Goal: Transaction & Acquisition: Register for event/course

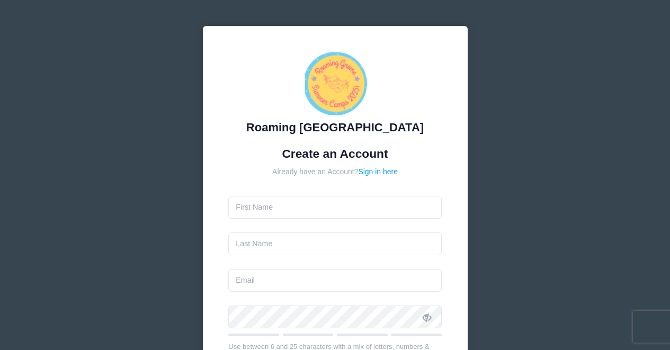
type input "alyson"
type input "aga"
type input "alyagaart@gmail.com"
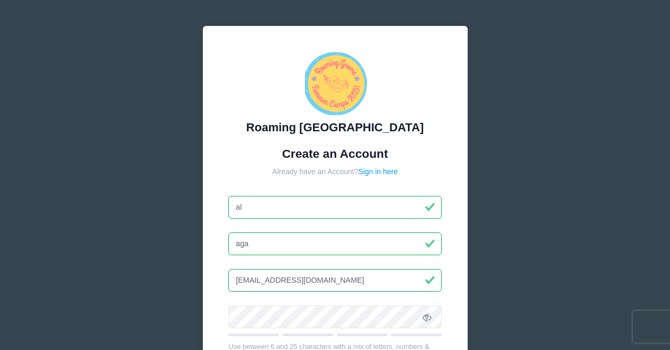
type input "a"
type input "Aly"
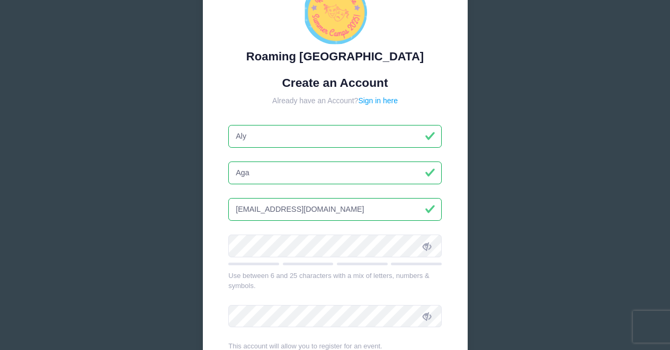
scroll to position [85, 0]
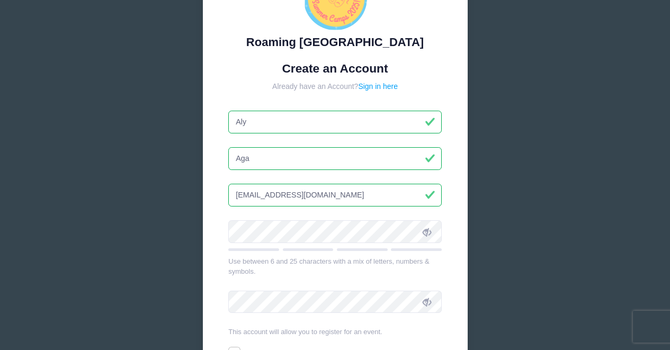
type input "Aga"
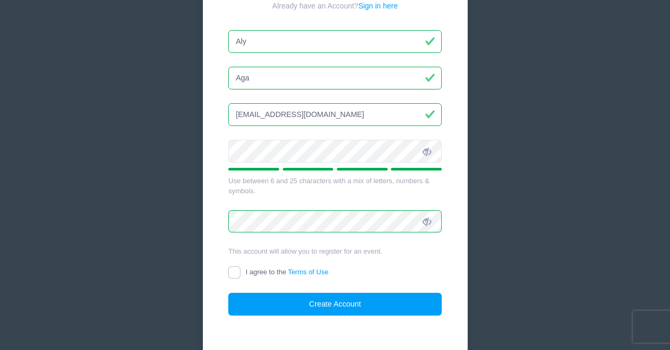
scroll to position [167, 0]
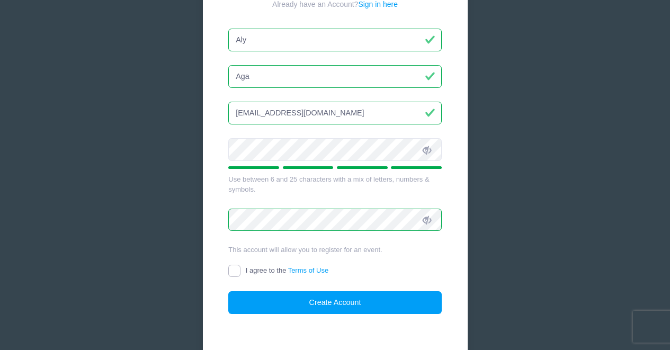
click at [233, 270] on input "I agree to the Terms of Use" at bounding box center [234, 271] width 12 height 12
checkbox input "true"
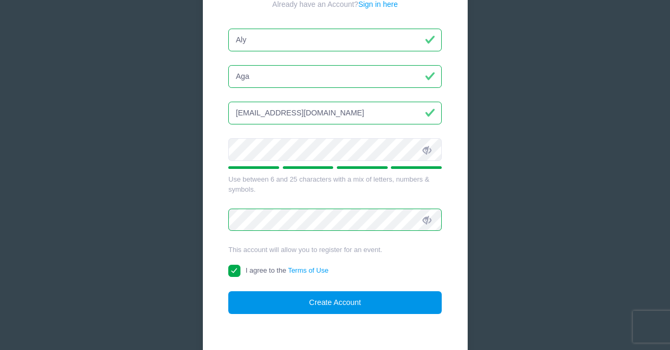
click at [326, 309] on button "Create Account" at bounding box center [335, 302] width 214 height 23
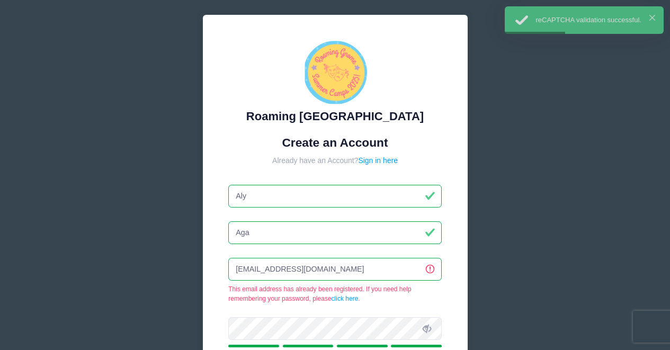
scroll to position [0, 0]
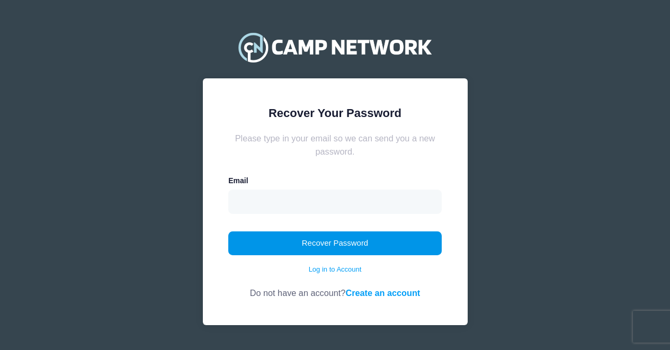
click at [338, 239] on button "Recover Password" at bounding box center [335, 244] width 214 height 24
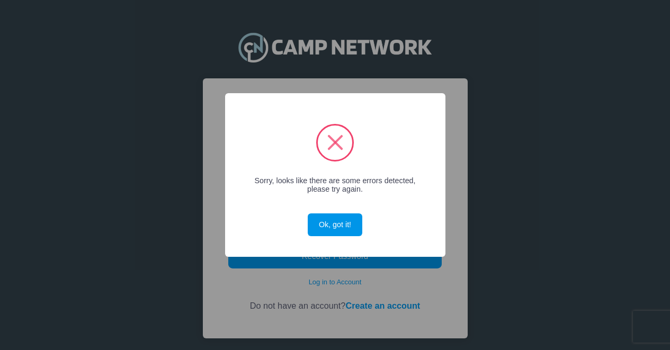
click at [336, 224] on button "Ok, got it!" at bounding box center [335, 225] width 54 height 23
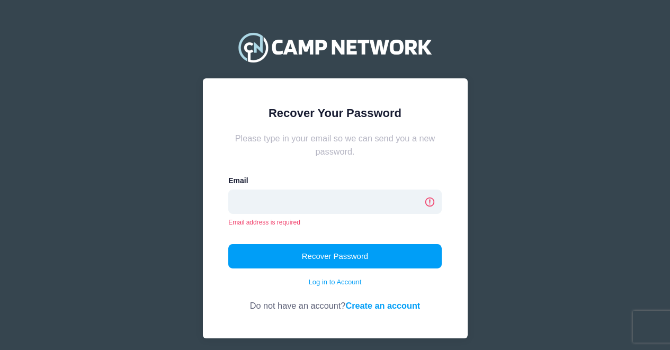
click at [299, 202] on input "email" at bounding box center [335, 202] width 214 height 24
type input "[EMAIL_ADDRESS][DOMAIN_NAME]"
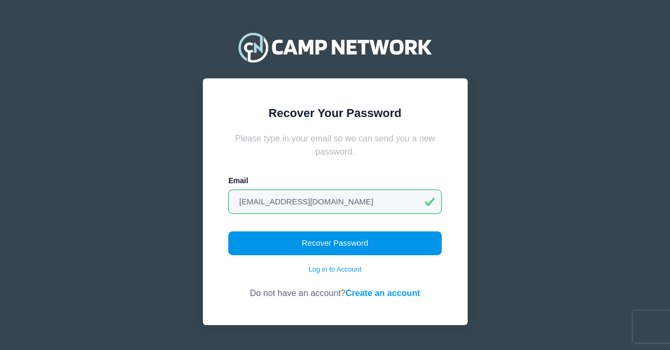
click at [326, 248] on button "Recover Password" at bounding box center [335, 244] width 214 height 24
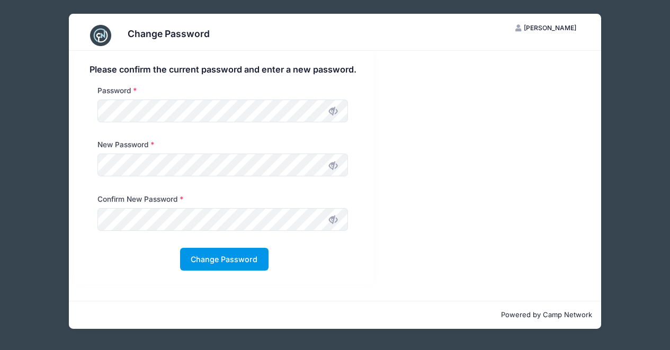
click at [226, 260] on button "Change Password" at bounding box center [224, 259] width 88 height 23
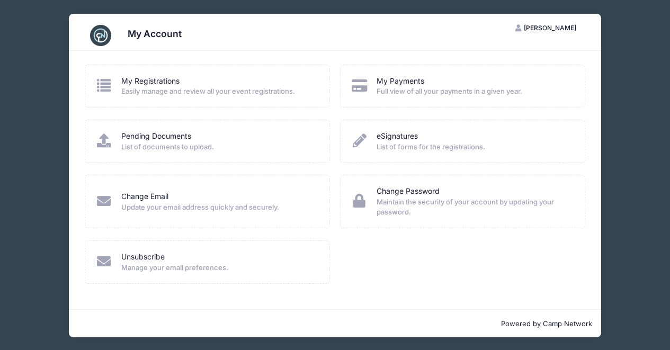
click at [220, 92] on span "Easily manage and review all your event registrations." at bounding box center [218, 91] width 194 height 11
click at [146, 78] on link "My Registrations" at bounding box center [150, 81] width 58 height 11
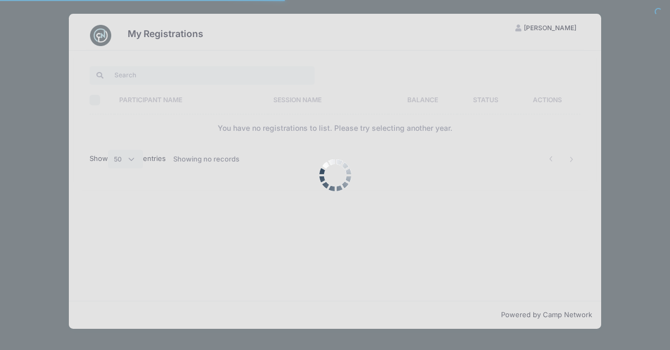
select select "50"
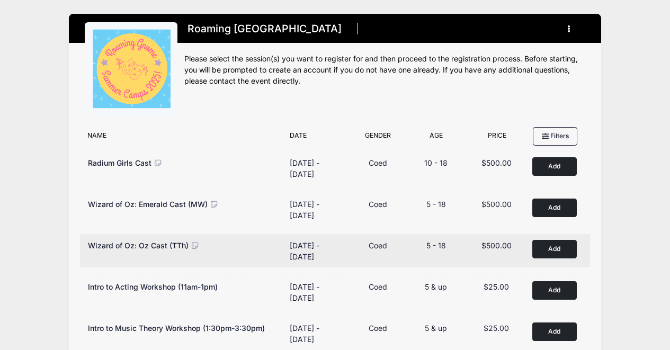
click at [544, 249] on button "Add to Cart" at bounding box center [555, 249] width 45 height 19
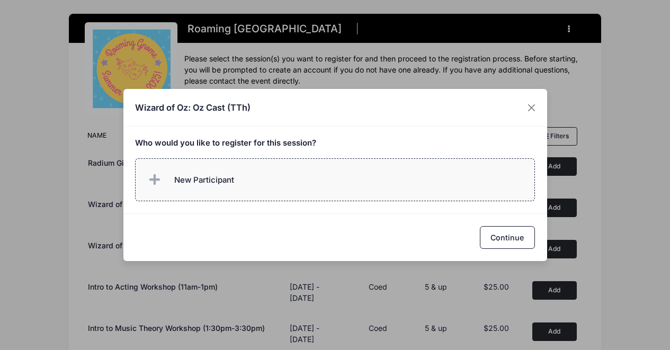
click at [235, 181] on label "New Participant" at bounding box center [335, 179] width 400 height 43
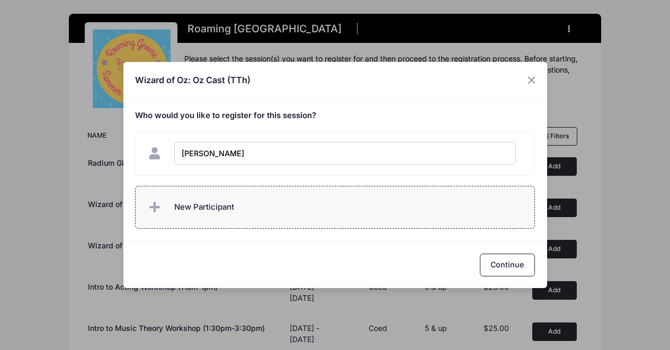
type input "June Wilcox"
checkbox input "true"
click at [208, 208] on span "New Participant" at bounding box center [204, 207] width 60 height 12
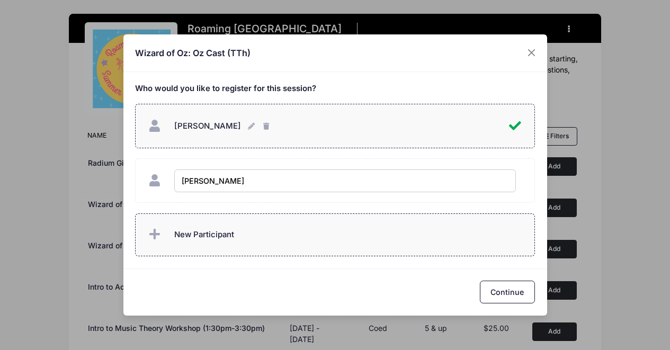
type input "Mako Wilcox"
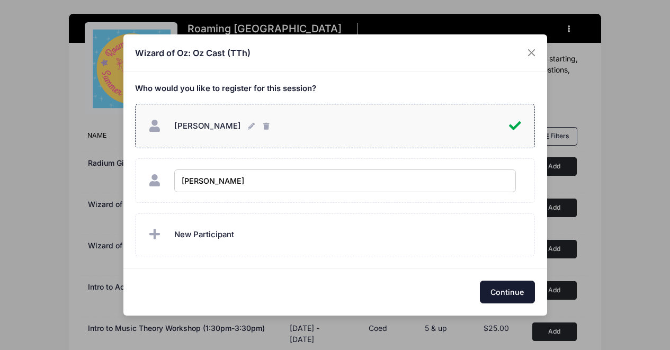
checkbox input "true"
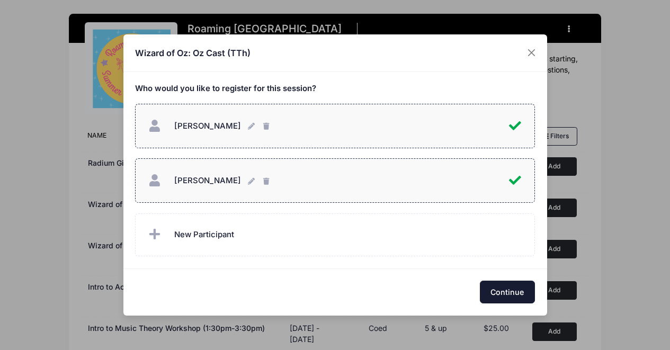
click at [499, 294] on button "Continue" at bounding box center [507, 292] width 55 height 23
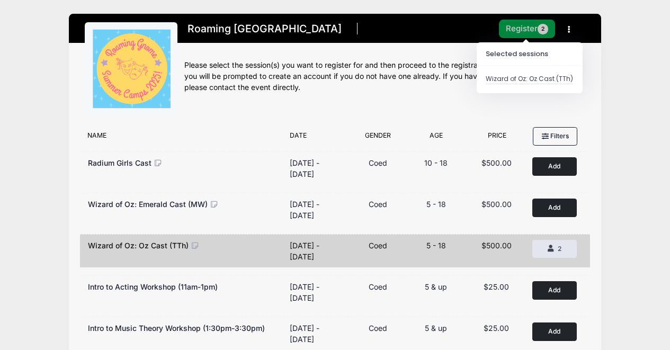
click at [521, 31] on button "Register 2" at bounding box center [527, 29] width 56 height 19
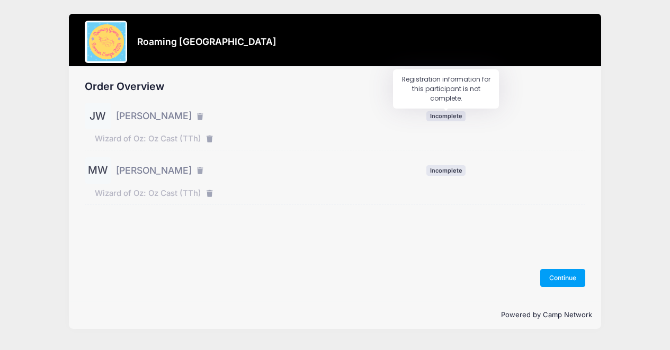
click at [451, 114] on span "Incomplete" at bounding box center [446, 116] width 39 height 10
click at [509, 156] on div "JW [PERSON_NAME] Incomplete Wizard of Oz: Oz Cast (TTh) MW" at bounding box center [335, 154] width 501 height 102
click at [568, 279] on button "Continue" at bounding box center [564, 278] width 46 height 18
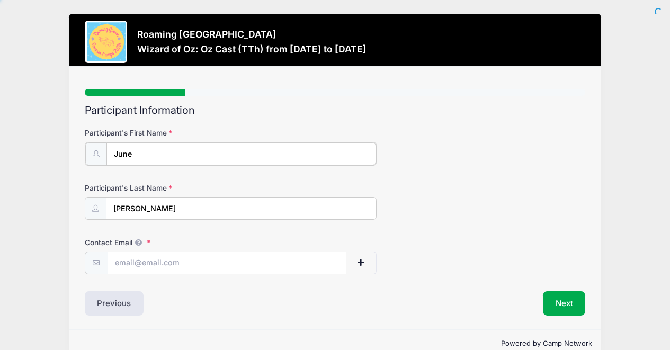
click at [178, 155] on input "June" at bounding box center [242, 154] width 270 height 23
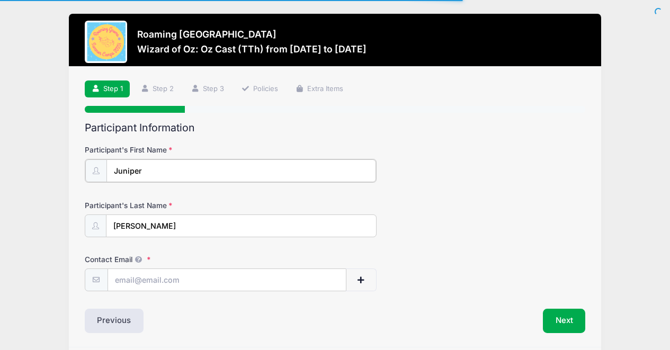
type input "Juniper"
click at [164, 282] on input "Contact Email" at bounding box center [227, 279] width 238 height 23
type input "[EMAIL_ADDRESS][DOMAIN_NAME]"
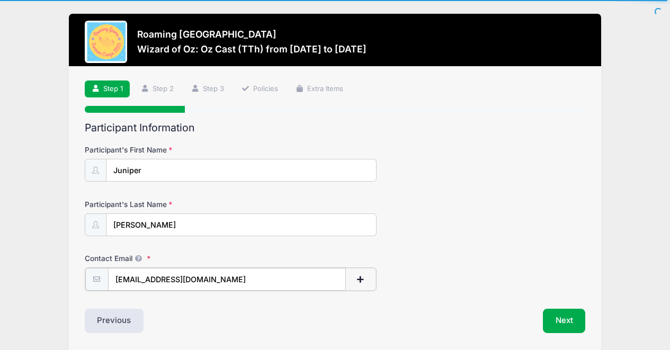
scroll to position [39, 0]
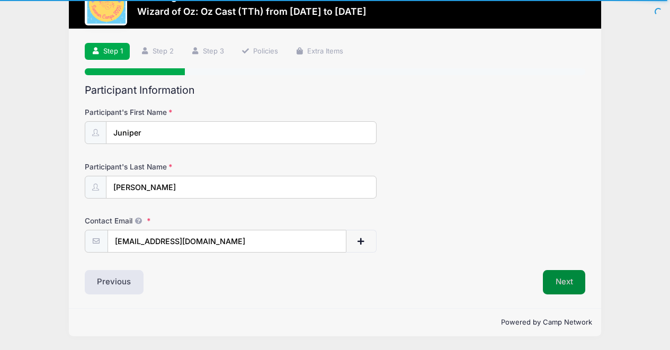
click at [565, 287] on button "Next" at bounding box center [564, 282] width 43 height 24
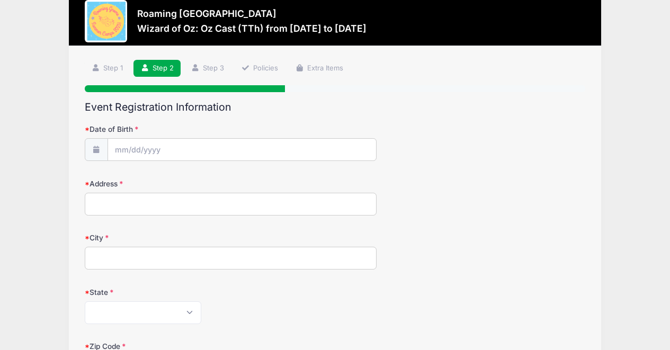
scroll to position [0, 0]
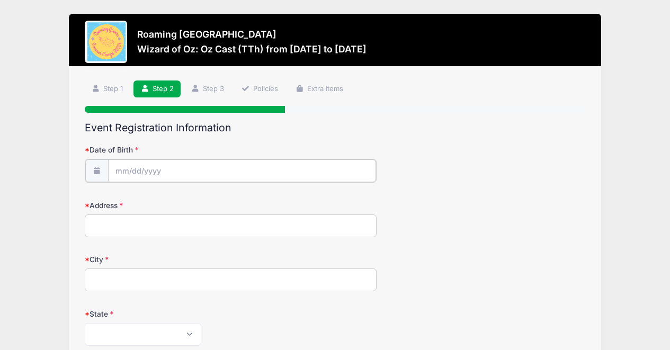
click at [152, 162] on input "Date of Birth" at bounding box center [242, 171] width 268 height 23
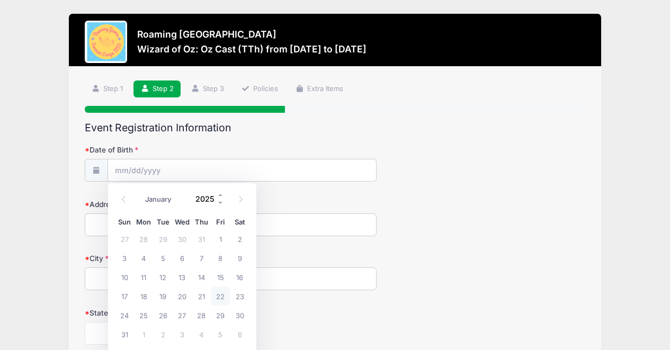
click at [205, 202] on input "2025" at bounding box center [207, 199] width 34 height 16
click at [222, 195] on span at bounding box center [220, 195] width 7 height 8
click at [222, 204] on span at bounding box center [220, 203] width 7 height 8
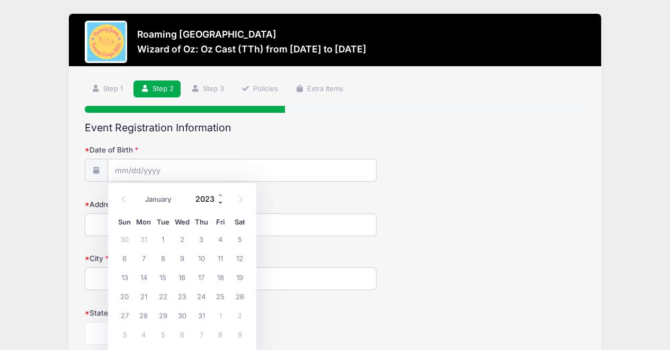
click at [222, 204] on span at bounding box center [220, 203] width 7 height 8
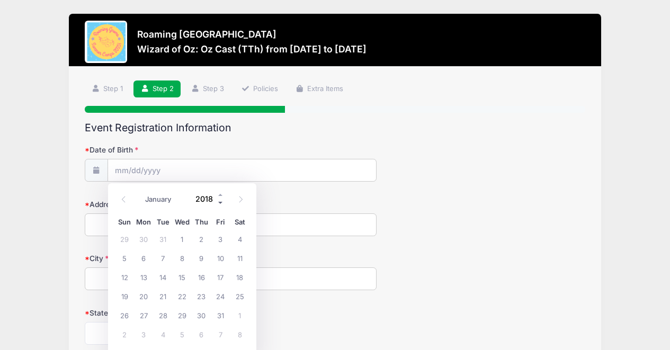
click at [222, 204] on span at bounding box center [220, 203] width 7 height 8
type input "2015"
click at [164, 197] on select "January February March April May June July August September October November De…" at bounding box center [163, 199] width 47 height 14
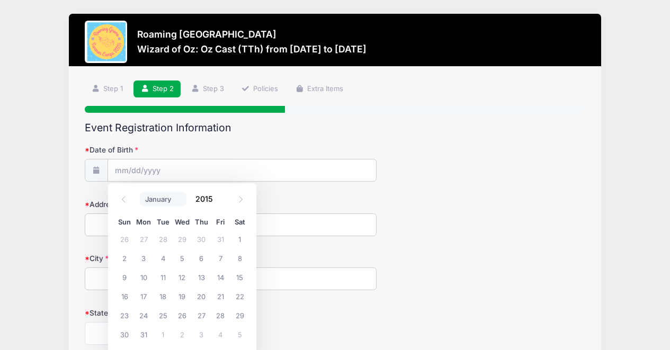
select select "2"
click at [201, 295] on span "26" at bounding box center [201, 296] width 19 height 19
type input "03/26/2015"
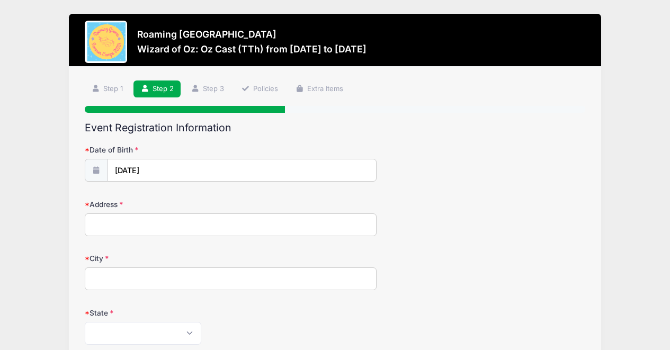
click at [135, 216] on input "Address" at bounding box center [231, 225] width 293 height 23
type input "6191 Galena St"
type input "Denver"
select select "CO"
type input "80238"
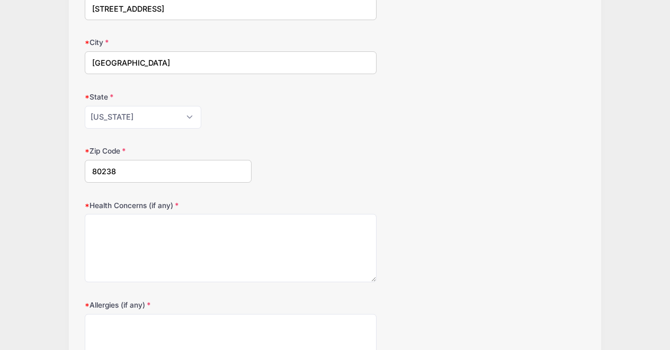
scroll to position [216, 0]
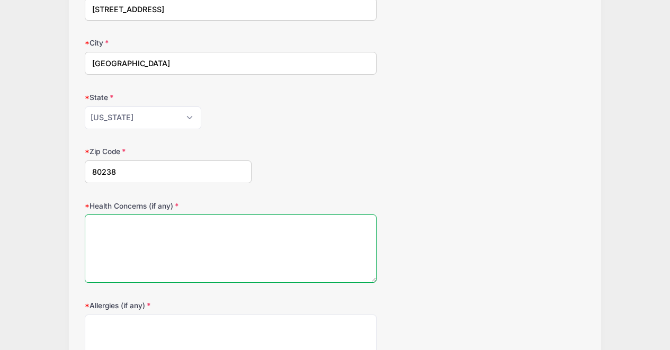
click at [181, 250] on textarea "Health Concerns (if any)" at bounding box center [231, 249] width 293 height 68
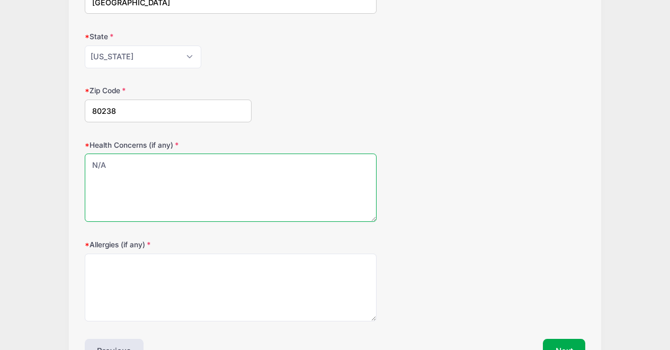
scroll to position [284, 0]
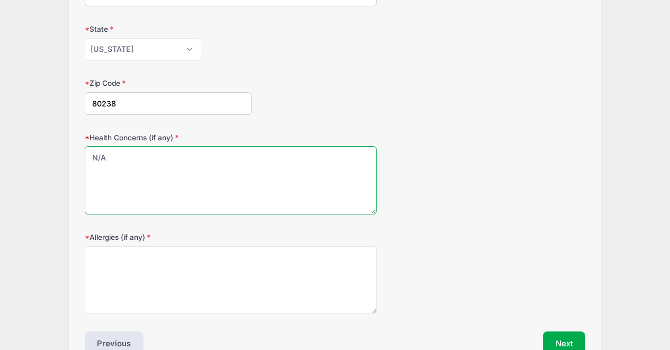
type textarea "N/A"
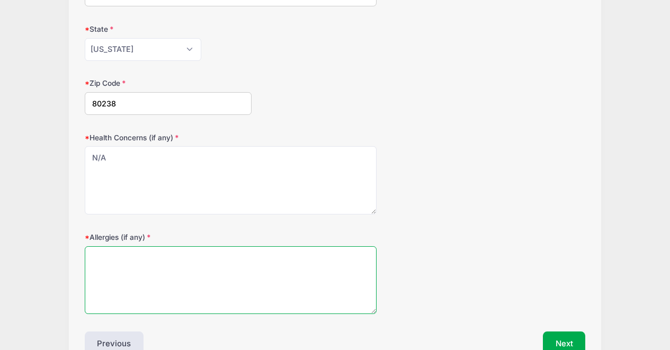
click at [179, 280] on textarea "Allergies (if any)" at bounding box center [231, 280] width 293 height 68
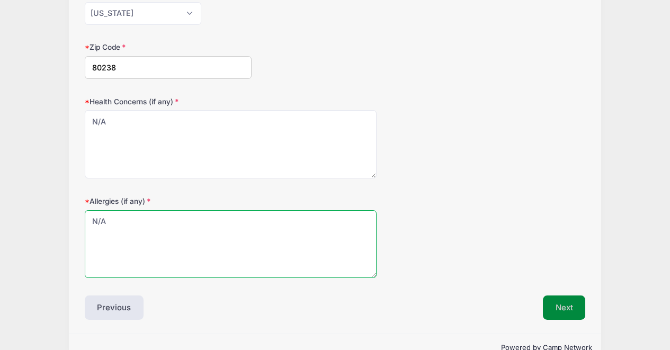
type textarea "N/A"
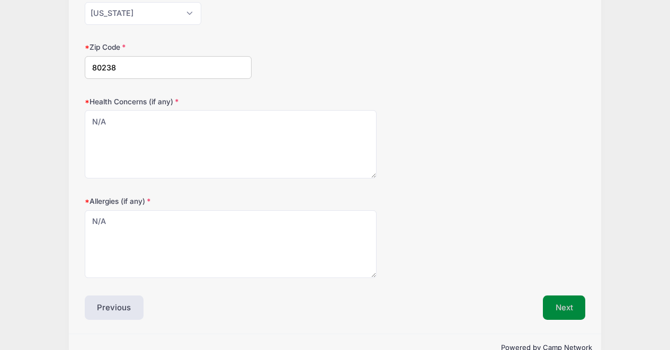
click at [574, 306] on button "Next" at bounding box center [564, 308] width 43 height 24
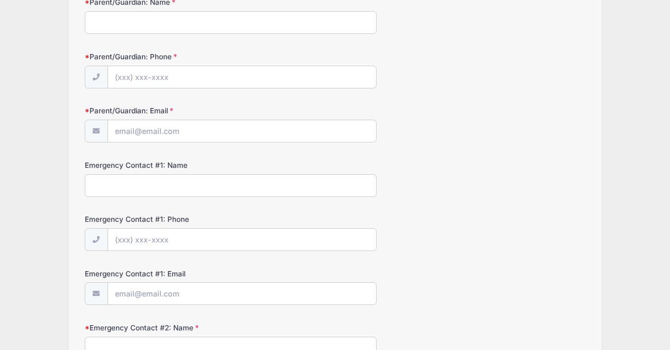
scroll to position [0, 0]
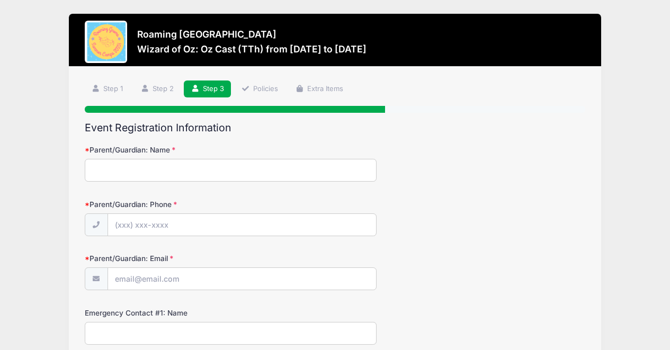
click at [192, 165] on input "Parent/Guardian: Name" at bounding box center [231, 170] width 293 height 23
type input "Aly Aga"
click at [188, 223] on input "Parent/Guardian: Phone" at bounding box center [242, 225] width 268 height 23
type input "(720) 351-1868"
type input "[EMAIL_ADDRESS][DOMAIN_NAME]"
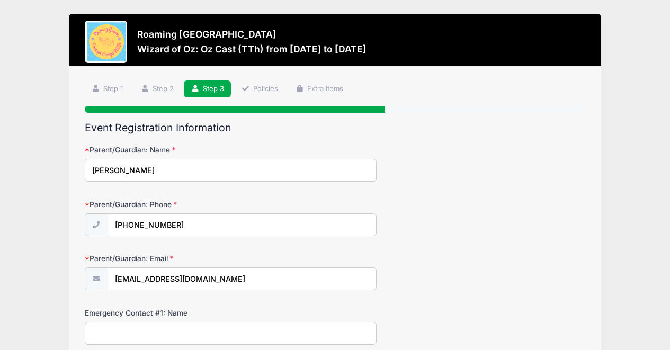
click at [202, 336] on input "Emergency Contact #1: Name" at bounding box center [231, 333] width 293 height 23
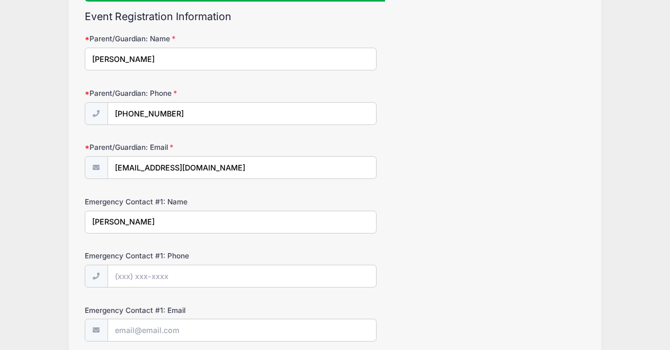
scroll to position [119, 0]
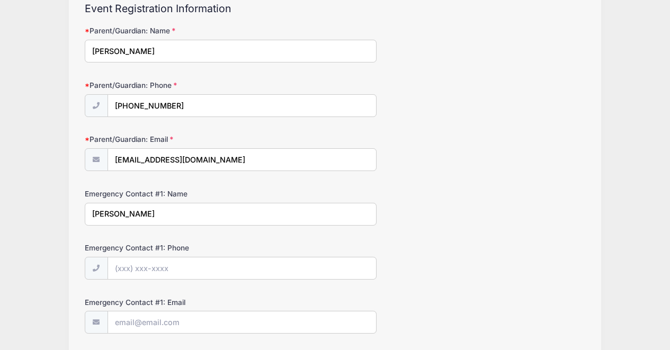
type input "Stuart Wilcox"
click at [170, 279] on input "Emergency Contact #1: Phone" at bounding box center [242, 269] width 268 height 23
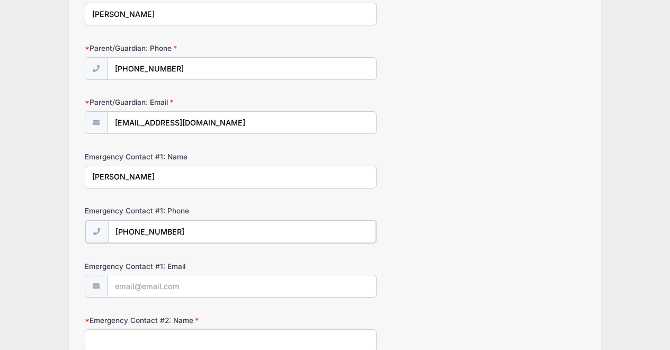
type input "(720) 331-0385"
click at [160, 288] on input "Emergency Contact #1: Email" at bounding box center [242, 285] width 268 height 23
type input "stuart.wilcox5@gmail.com"
click at [179, 335] on input "Emergency Contact #2: Name" at bounding box center [231, 340] width 293 height 23
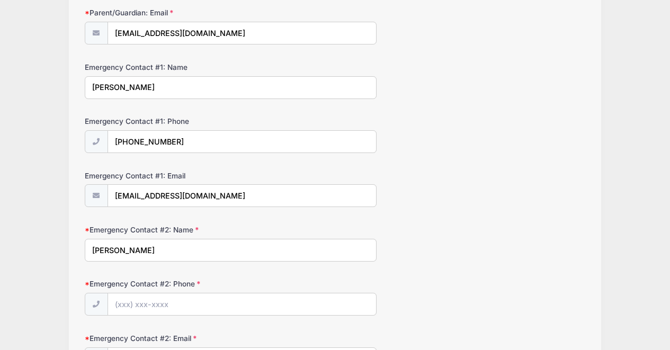
scroll to position [245, 0]
type input "Kylie Whiting"
click at [173, 299] on input "Emergency Contact #2: Phone" at bounding box center [242, 305] width 268 height 23
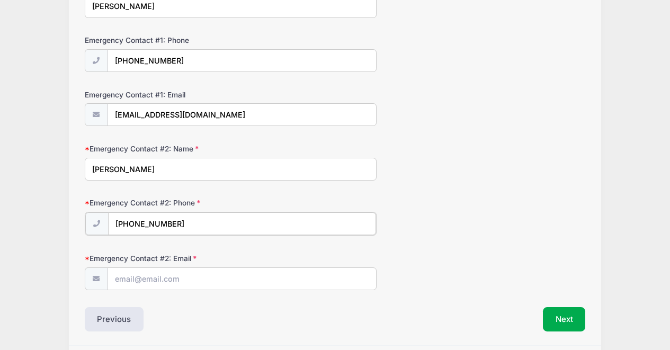
scroll to position [332, 0]
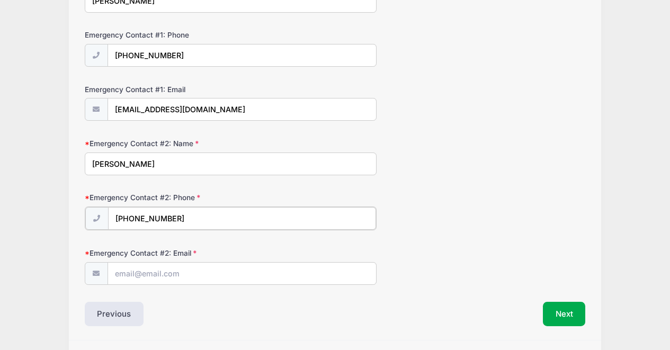
type input "(801) 725-4970"
click at [176, 274] on input "Emergency Contact #2: Email" at bounding box center [242, 273] width 268 height 23
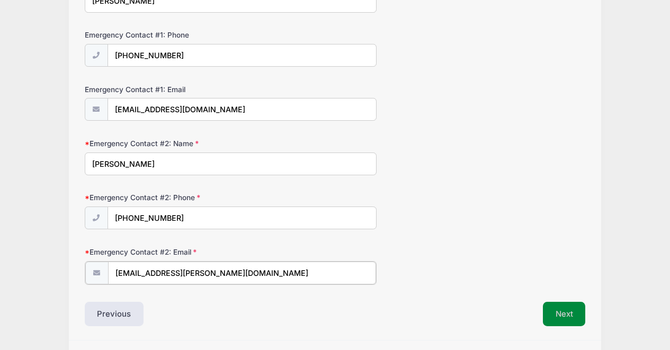
type input "kylie.n.whiting@gmail.com"
click at [554, 315] on button "Next" at bounding box center [564, 313] width 43 height 24
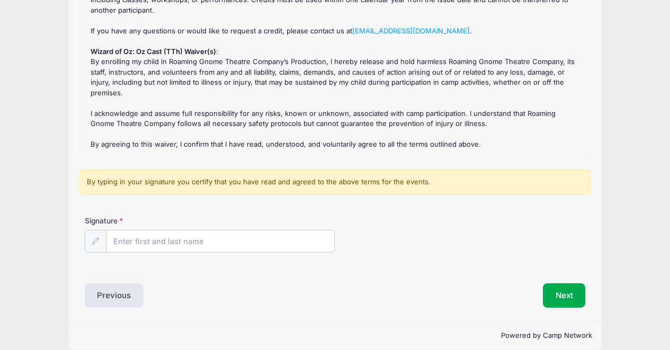
scroll to position [158, 0]
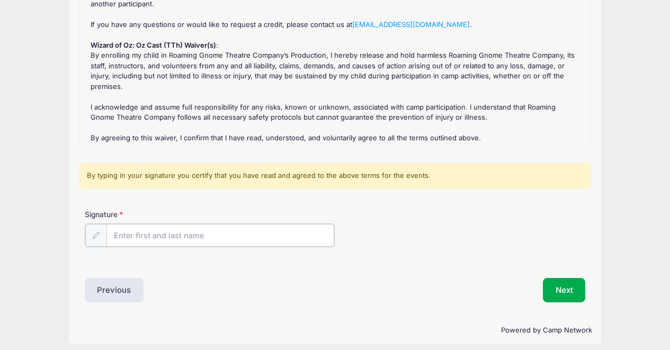
click at [162, 238] on input "Signature" at bounding box center [221, 235] width 228 height 23
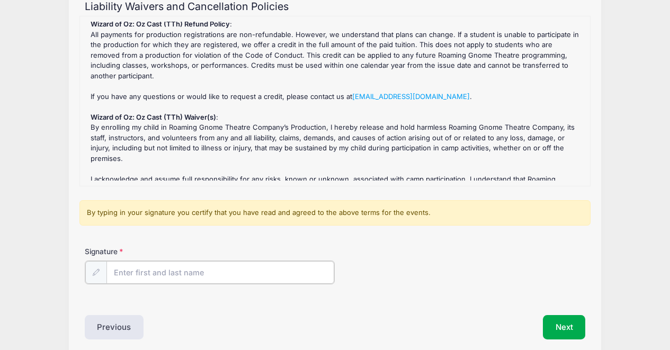
scroll to position [0, 0]
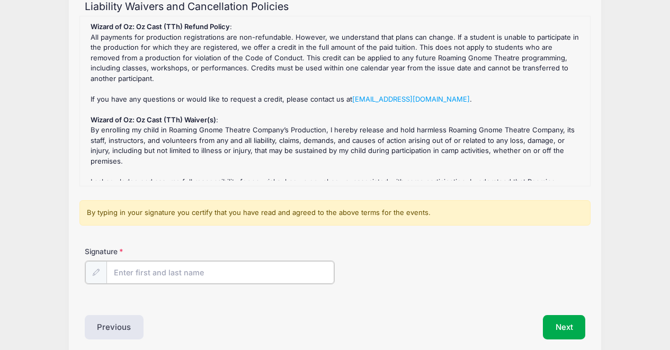
click at [150, 276] on input "Signature" at bounding box center [221, 272] width 228 height 23
type input "Alyson Aga"
click at [463, 273] on div "Signature Alyson Aga" at bounding box center [335, 264] width 501 height 37
click at [571, 329] on button "Next" at bounding box center [564, 326] width 43 height 24
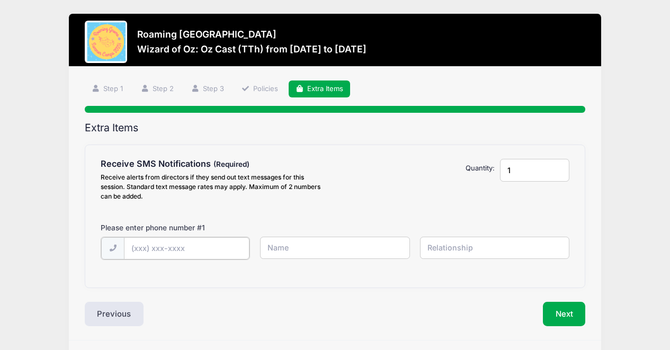
click at [0, 0] on input "text" at bounding box center [0, 0] width 0 height 0
type input "(720) 351-1868"
type input "Aly"
click at [0, 0] on input "text" at bounding box center [0, 0] width 0 height 0
click at [0, 0] on input "Aly" at bounding box center [0, 0] width 0 height 0
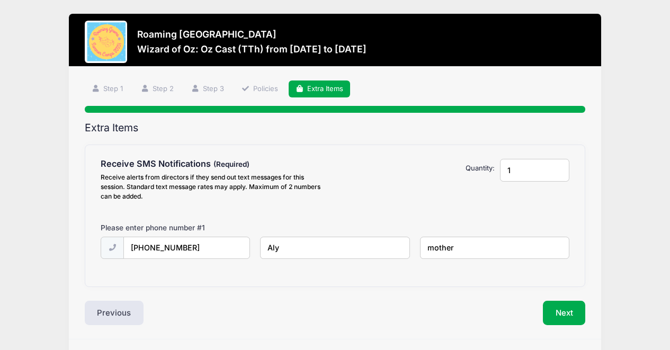
click at [0, 0] on input "mother" at bounding box center [0, 0] width 0 height 0
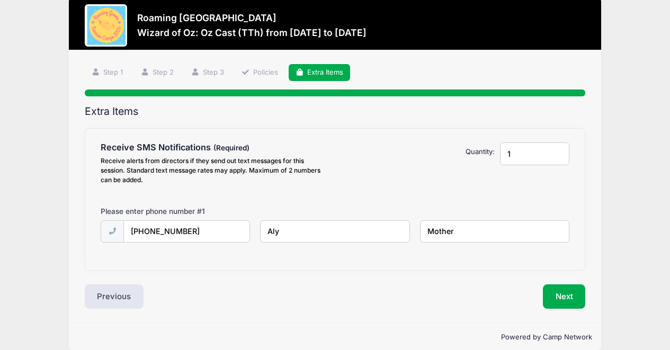
scroll to position [31, 0]
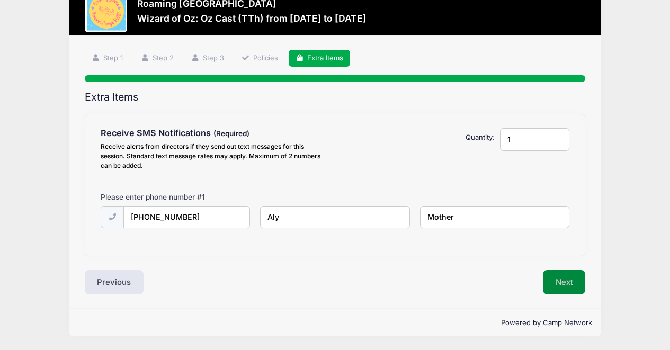
type input "Mother"
click at [579, 280] on button "Next" at bounding box center [564, 282] width 43 height 24
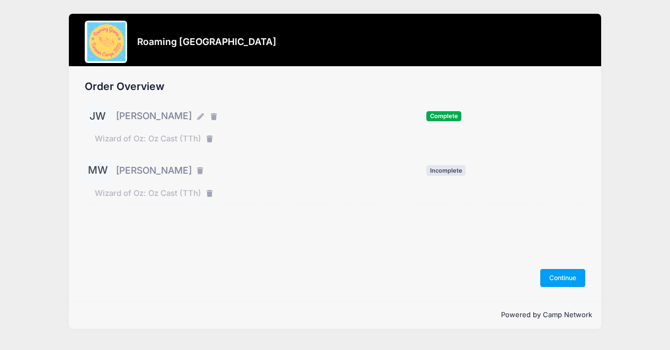
click at [158, 171] on span "[PERSON_NAME]" at bounding box center [154, 171] width 76 height 14
click at [444, 170] on span "Incomplete" at bounding box center [446, 170] width 39 height 10
click at [558, 278] on button "Continue" at bounding box center [564, 278] width 46 height 18
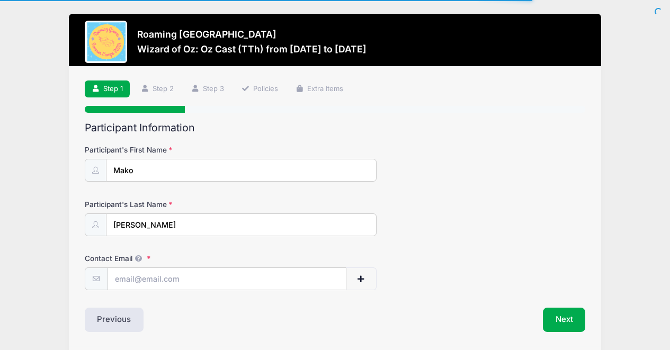
scroll to position [38, 0]
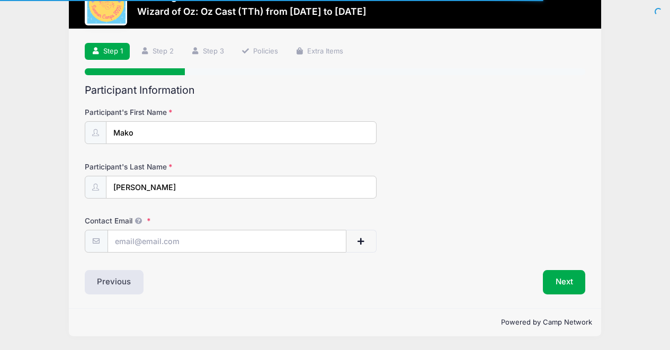
click at [241, 254] on div "Participant Information Participant's First Name Mako Participant's Last Name W…" at bounding box center [335, 189] width 501 height 210
click at [235, 242] on input "Contact Email" at bounding box center [227, 242] width 238 height 23
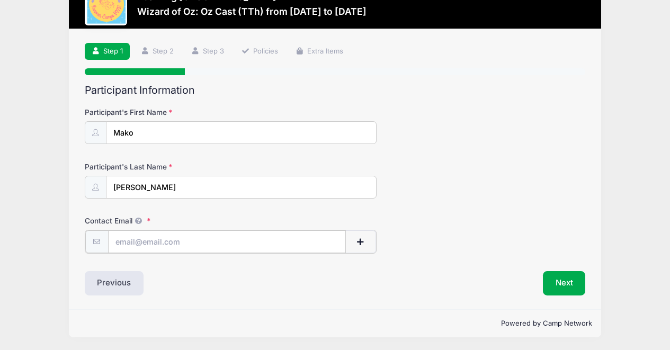
type input "alyagaart@gmail.com"
click at [566, 284] on button "Next" at bounding box center [564, 282] width 43 height 24
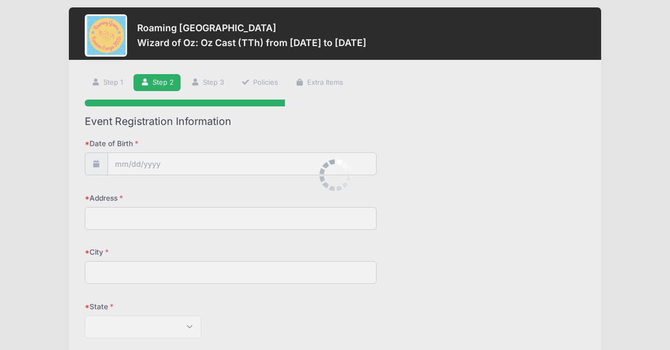
scroll to position [0, 0]
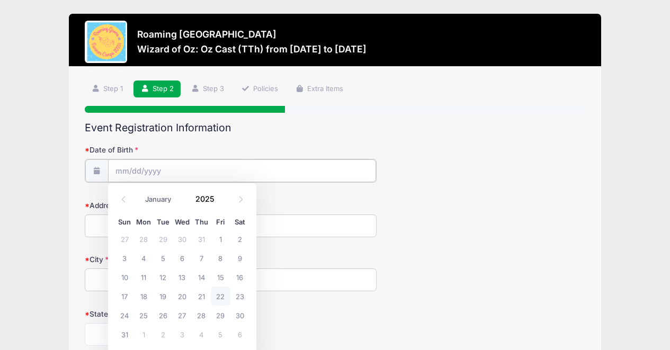
click at [146, 170] on input "Date of Birth" at bounding box center [242, 171] width 268 height 23
click at [221, 202] on span at bounding box center [220, 203] width 7 height 8
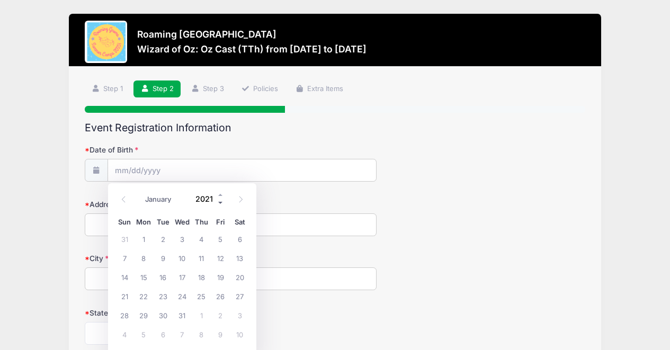
click at [221, 202] on span at bounding box center [220, 203] width 7 height 8
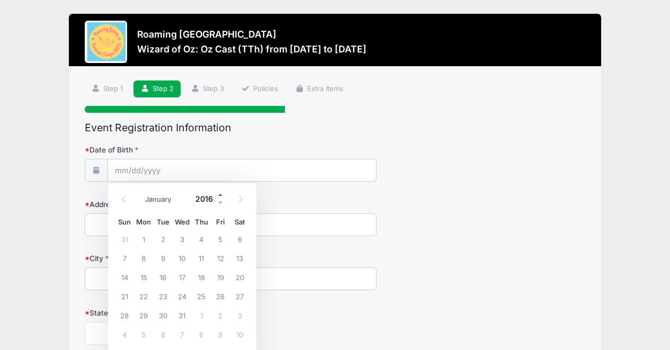
click at [221, 193] on span at bounding box center [220, 195] width 7 height 8
type input "2017"
click at [162, 201] on select "January February March April May June July August September October November De…" at bounding box center [163, 199] width 47 height 14
select select "2"
click at [126, 293] on span "19" at bounding box center [124, 296] width 19 height 19
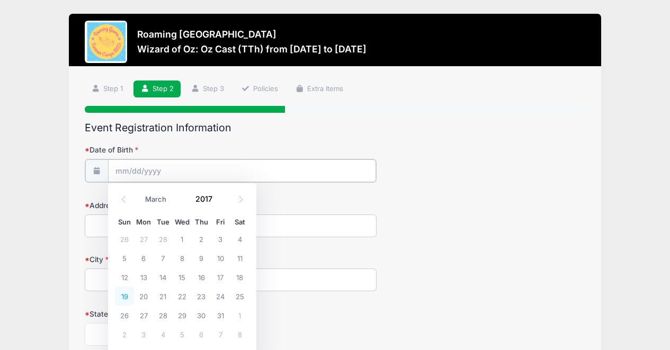
type input "03/19/2017"
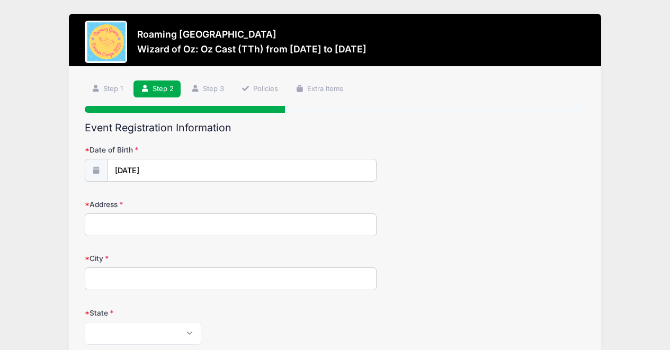
click at [140, 221] on input "Address" at bounding box center [231, 225] width 293 height 23
type input "6191 Galena St"
type input "Denver"
select select "CO"
type input "80238"
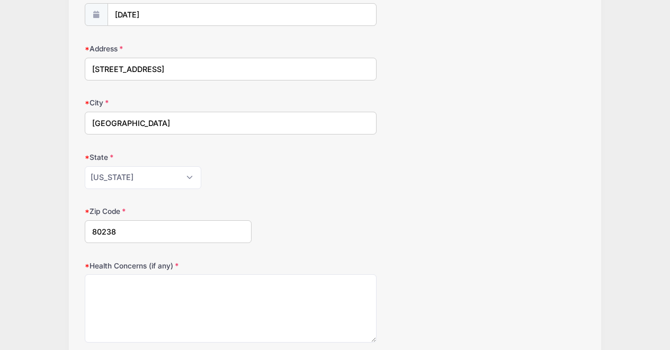
scroll to position [157, 0]
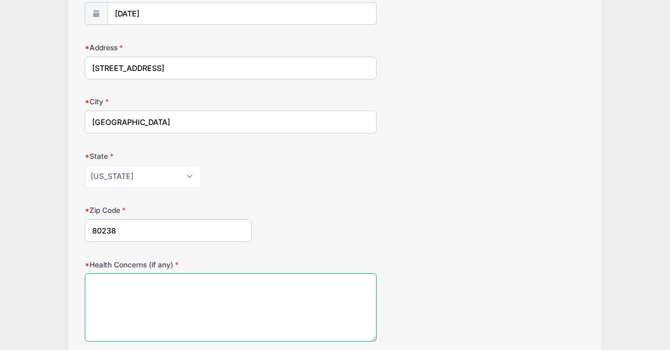
click at [191, 288] on textarea "Health Concerns (if any)" at bounding box center [231, 307] width 293 height 68
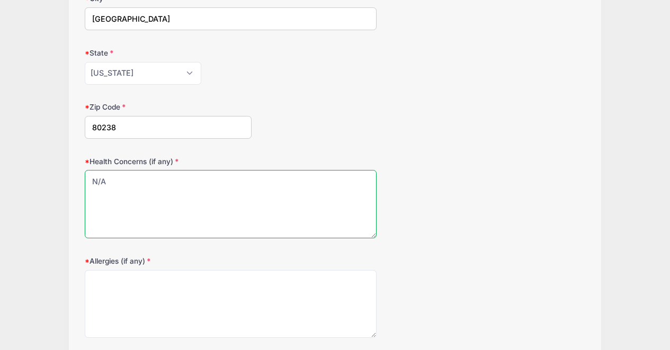
scroll to position [270, 0]
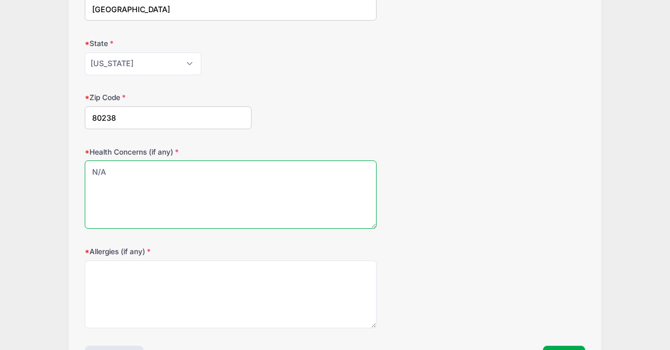
type textarea "N/A"
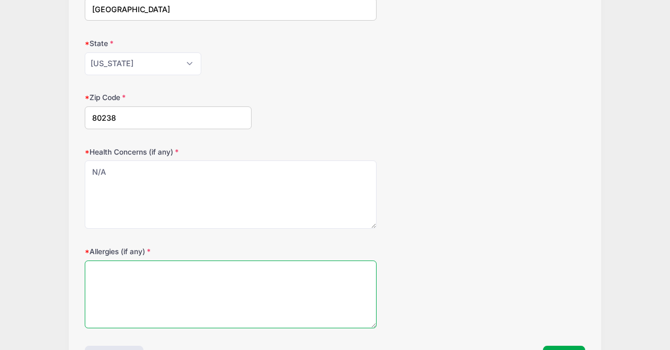
click at [143, 285] on textarea "Allergies (if any)" at bounding box center [231, 295] width 293 height 68
type textarea "<"
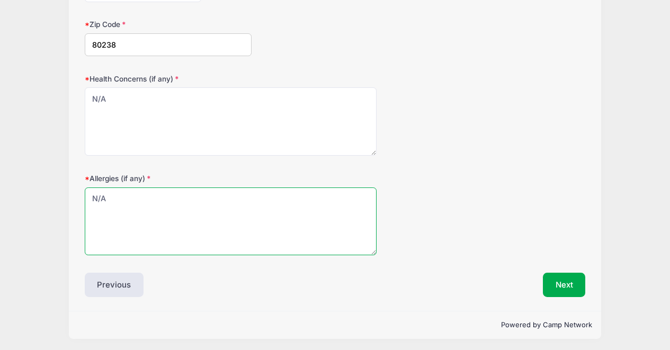
scroll to position [346, 0]
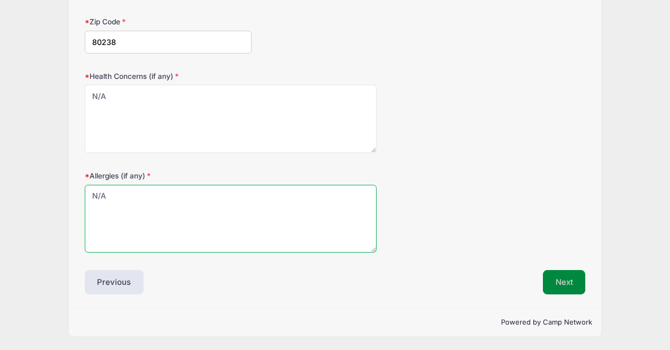
type textarea "N/A"
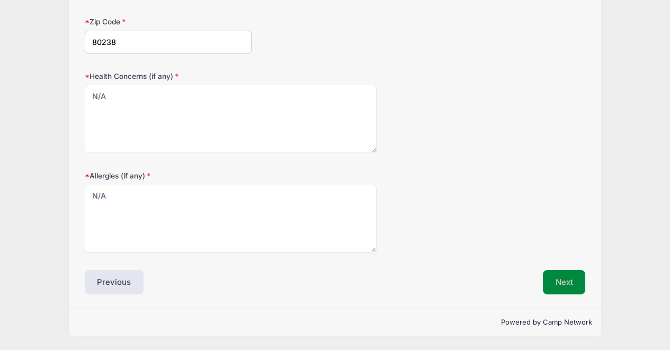
click at [572, 287] on button "Next" at bounding box center [564, 282] width 43 height 24
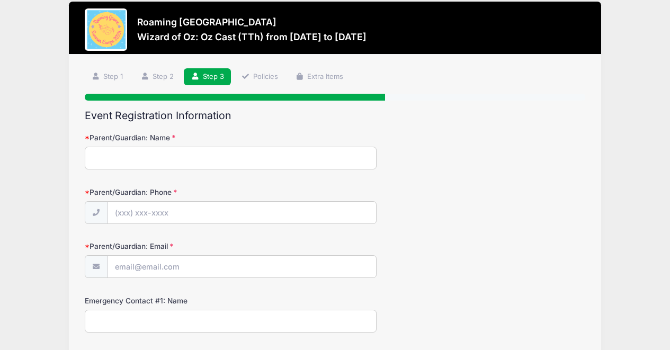
scroll to position [0, 0]
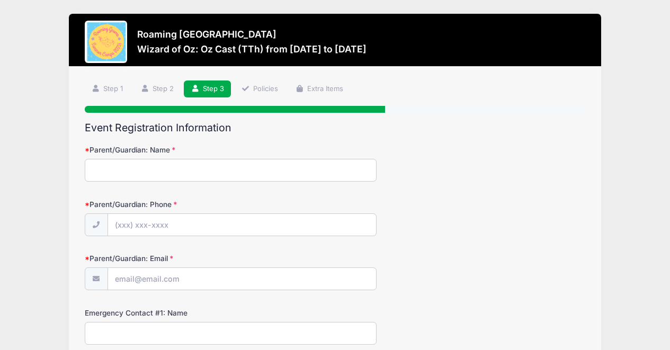
click at [167, 177] on input "Parent/Guardian: Name" at bounding box center [231, 170] width 293 height 23
type input "Aly Aga"
click at [157, 224] on input "Parent/Guardian: Phone" at bounding box center [242, 225] width 268 height 23
type input "(720) 351-1868"
click at [173, 280] on input "Parent/Guardian: Email" at bounding box center [242, 279] width 268 height 23
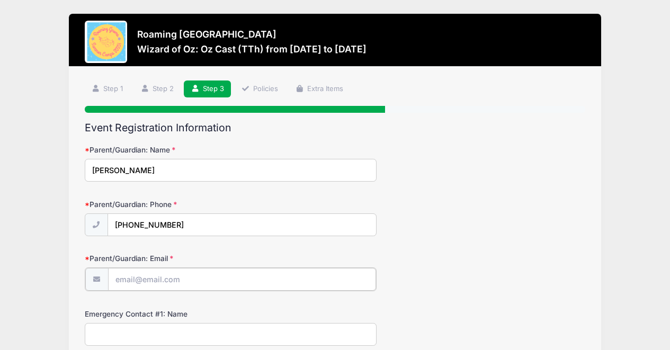
type input "[EMAIL_ADDRESS][DOMAIN_NAME]"
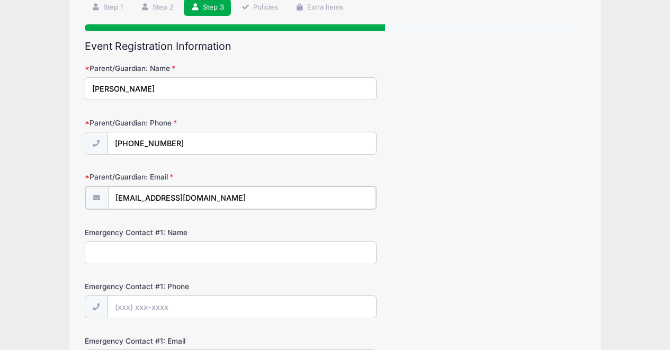
scroll to position [95, 0]
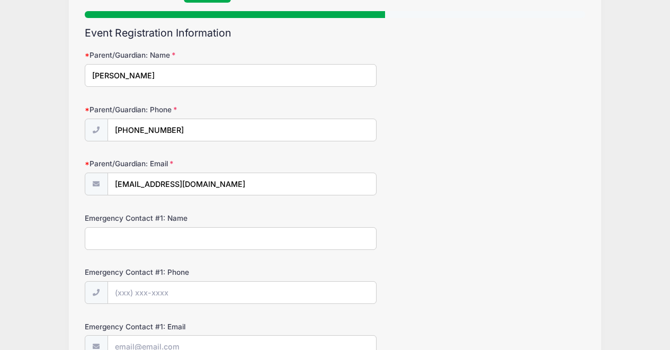
click at [187, 240] on input "Emergency Contact #1: Name" at bounding box center [231, 238] width 293 height 23
type input "Stuart Wilcox"
click at [174, 290] on input "Emergency Contact #1: Phone" at bounding box center [242, 293] width 268 height 23
type input "(720) 331-0385"
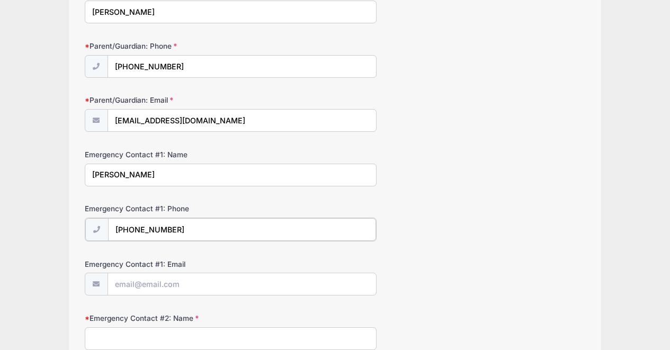
scroll to position [195, 0]
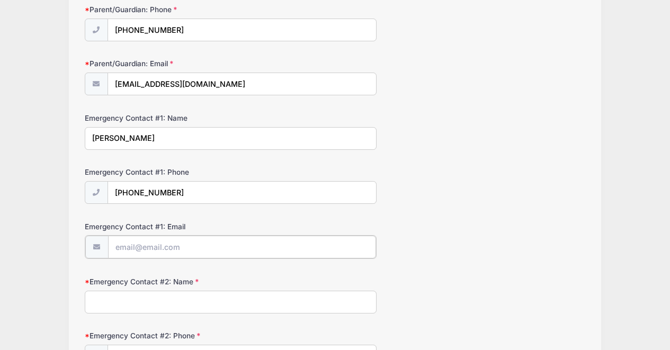
click at [157, 243] on input "Emergency Contact #1: Email" at bounding box center [242, 247] width 268 height 23
type input "stuart.wilcox5@gmail.com"
click at [152, 304] on input "Emergency Contact #2: Name" at bounding box center [231, 301] width 293 height 23
type input "Kylie Whiting"
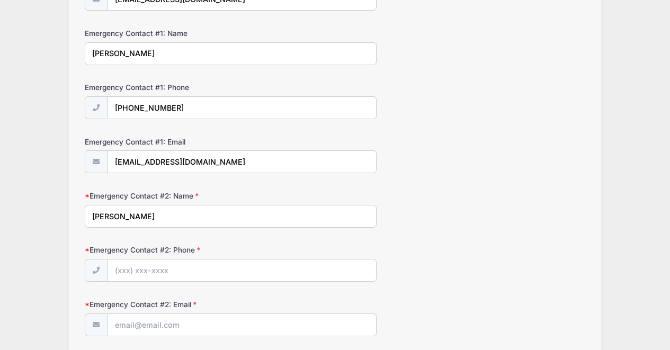
scroll to position [287, 0]
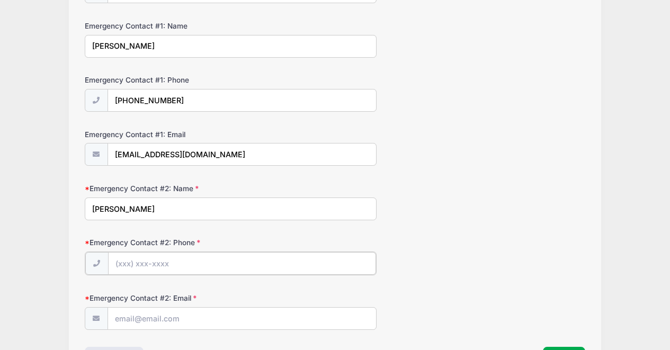
click at [183, 263] on input "Emergency Contact #2: Phone" at bounding box center [242, 263] width 268 height 23
type input "(801) 725-4970"
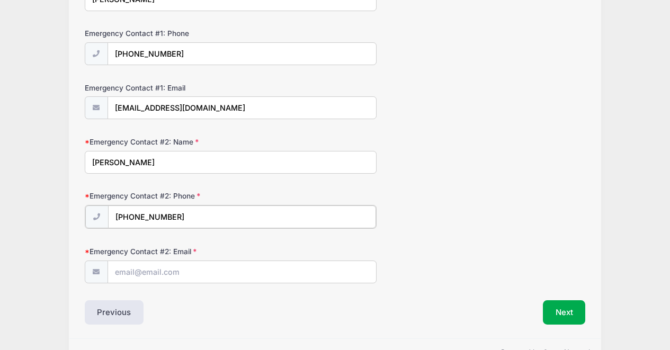
scroll to position [341, 0]
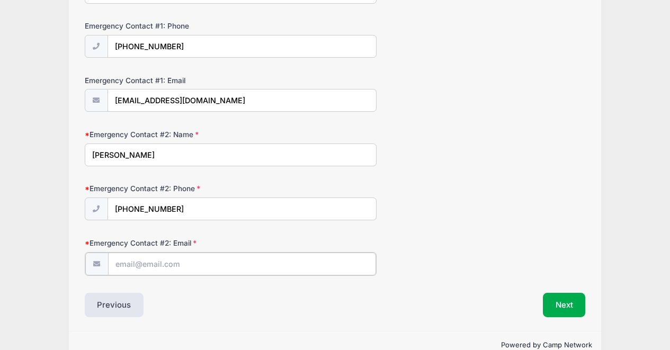
click at [165, 268] on input "Emergency Contact #2: Email" at bounding box center [242, 264] width 268 height 23
click at [173, 262] on input "Emergency Contact #2: Email" at bounding box center [242, 264] width 268 height 23
type input "kylie.n.whiting@gmail.com"
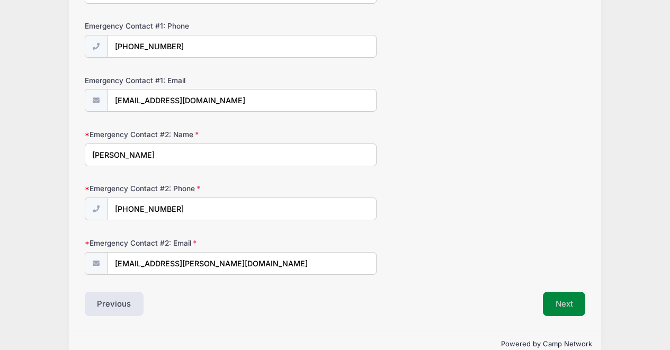
click at [567, 308] on button "Next" at bounding box center [564, 304] width 43 height 24
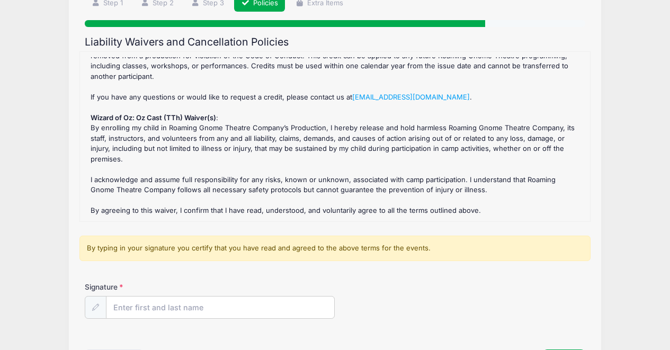
scroll to position [108, 0]
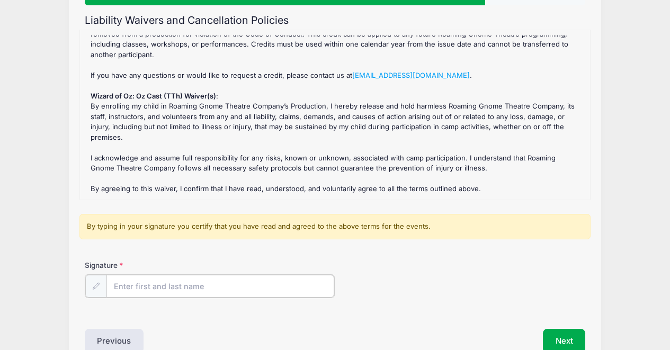
click at [129, 285] on input "Signature" at bounding box center [221, 286] width 228 height 23
type input "Alyson Aga"
click at [561, 337] on button "Next" at bounding box center [564, 340] width 43 height 24
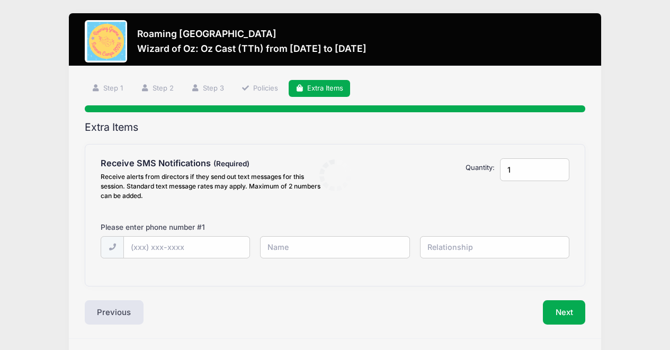
scroll to position [0, 0]
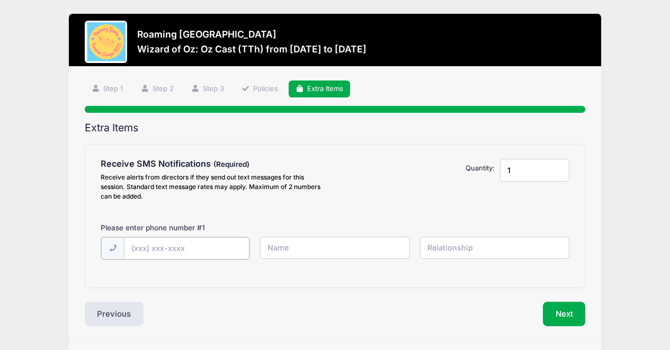
click at [0, 0] on input "text" at bounding box center [0, 0] width 0 height 0
type input "(720) 351-1868"
type input "Aly"
type input "Mother"
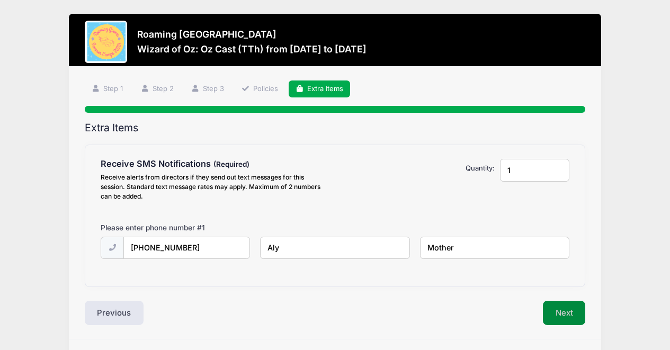
click at [562, 321] on button "Next" at bounding box center [564, 313] width 43 height 24
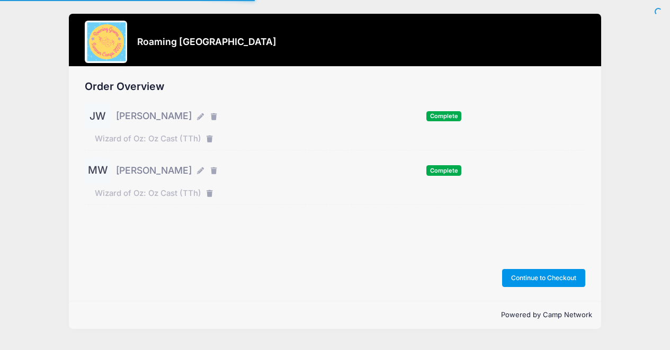
click at [557, 277] on button "Continue to Checkout" at bounding box center [544, 278] width 84 height 18
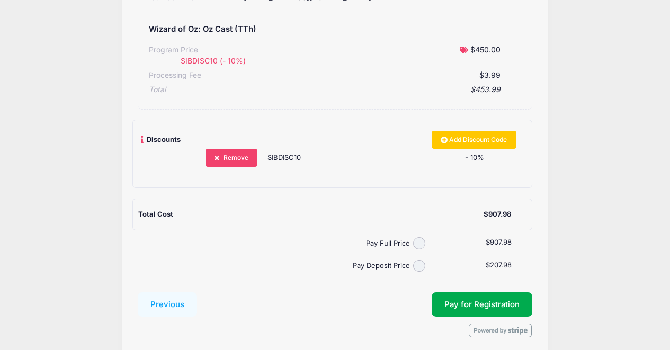
scroll to position [395, 0]
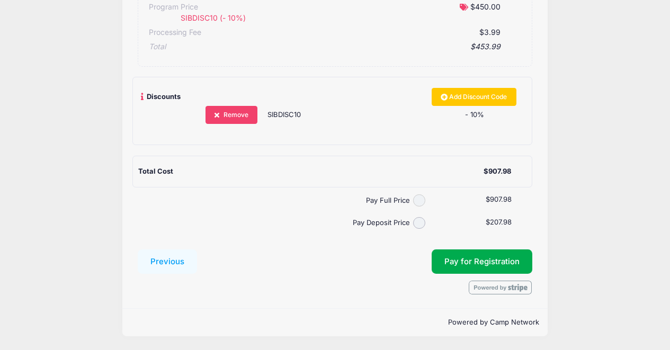
click at [422, 202] on input "Pay Full Price" at bounding box center [419, 200] width 12 height 12
radio input "true"
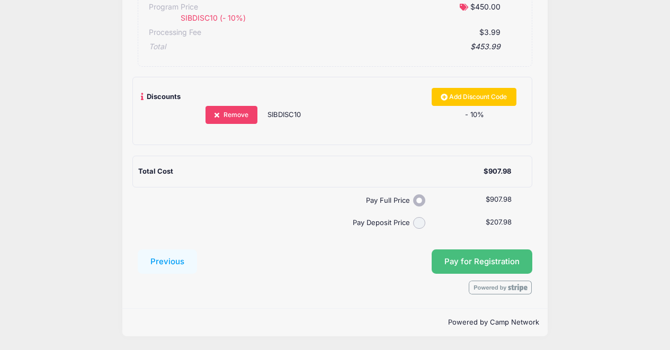
click at [489, 263] on span "Pay for Registration" at bounding box center [482, 262] width 75 height 10
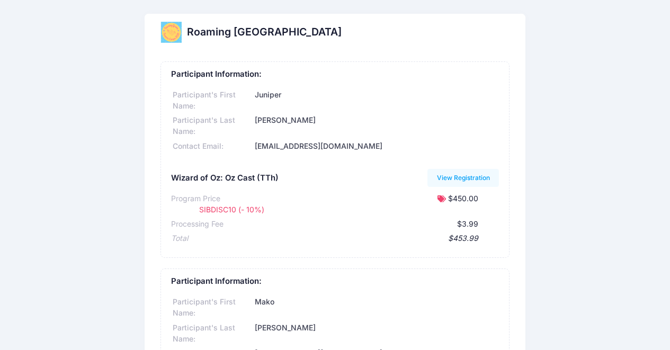
click at [368, 145] on div "[EMAIL_ADDRESS][DOMAIN_NAME]" at bounding box center [376, 146] width 246 height 11
